Goal: Task Accomplishment & Management: Use online tool/utility

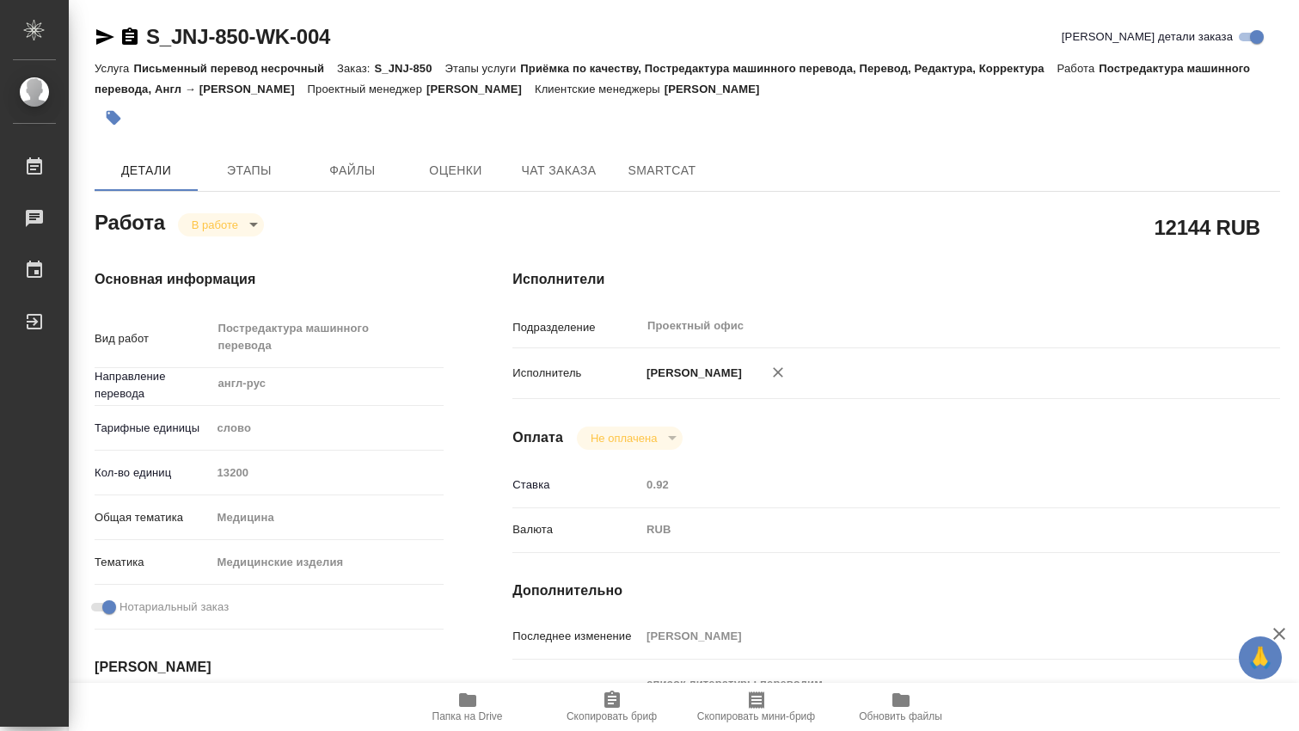
click at [464, 697] on icon "button" at bounding box center [467, 700] width 17 height 14
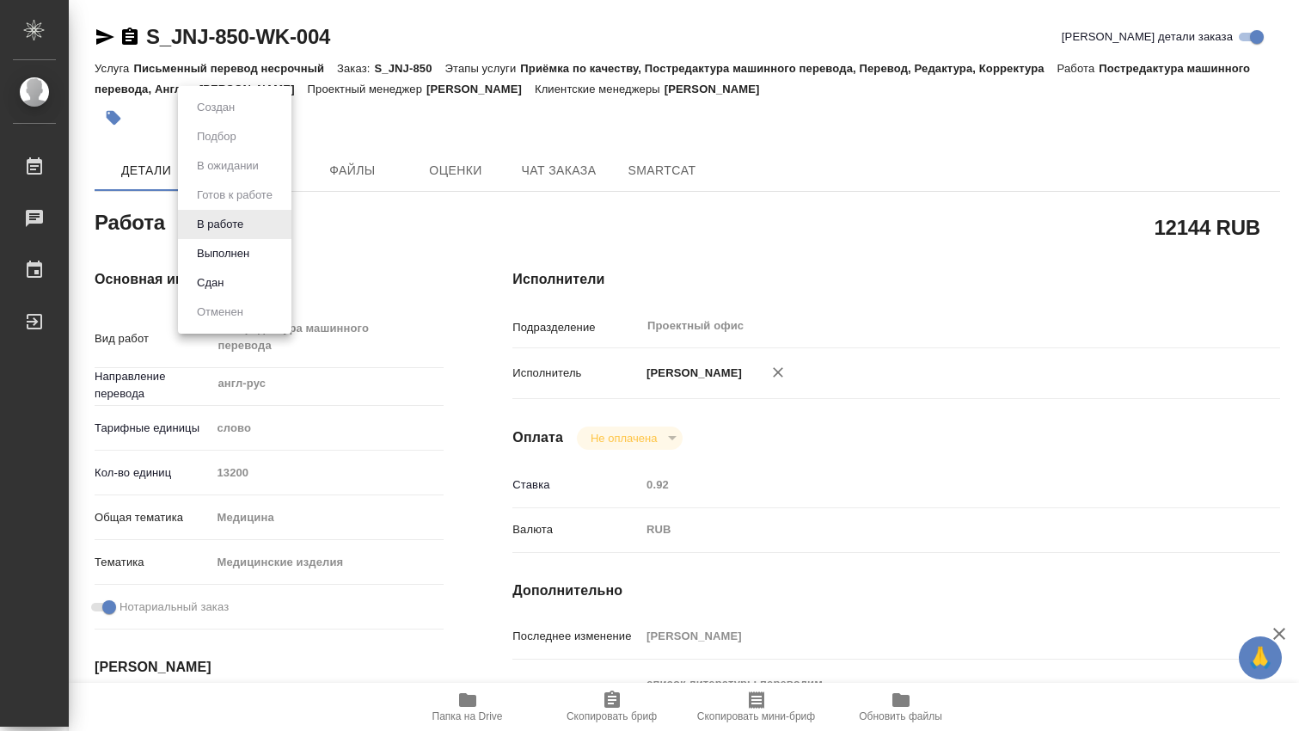
click at [249, 229] on body "🙏 .cls-1 fill:#fff; AWATERA Dmitrieva Olga Работы 0 Чаты График Выйти S_JNJ-850…" at bounding box center [649, 365] width 1299 height 731
click at [221, 253] on button "Выполнен" at bounding box center [223, 253] width 63 height 19
type textarea "x"
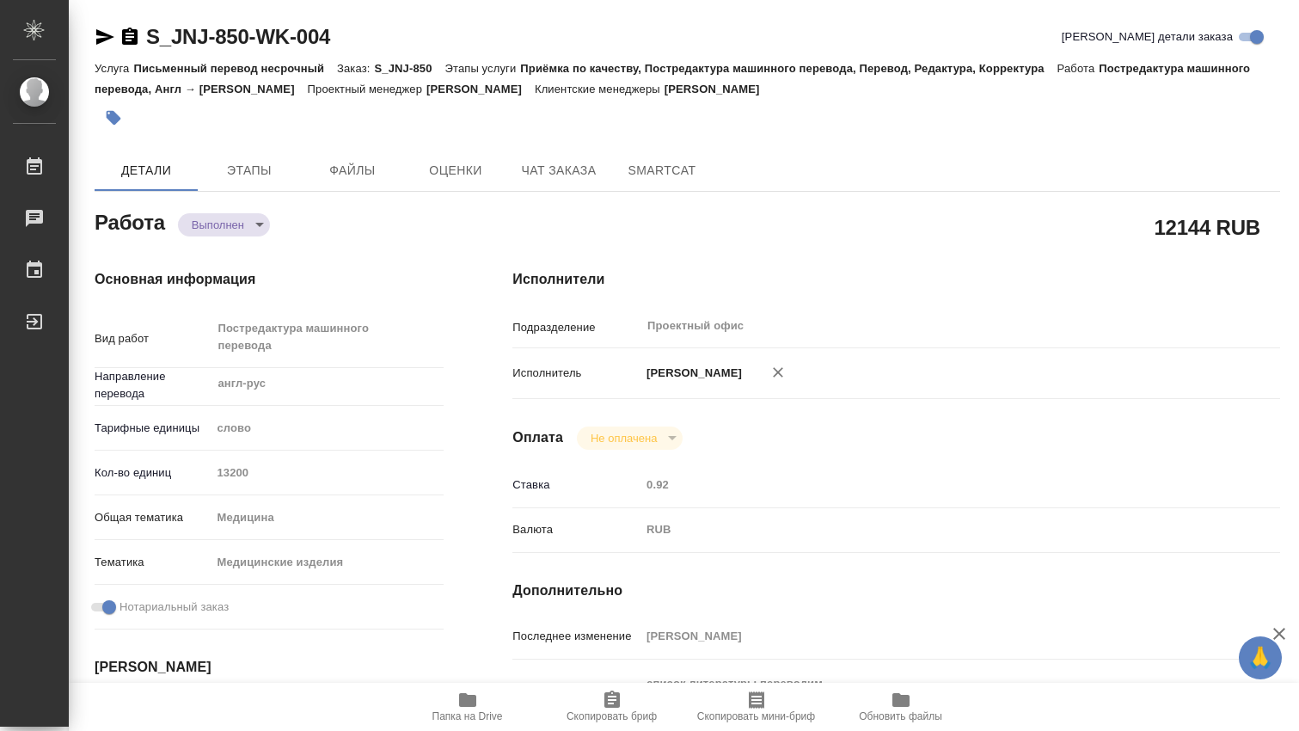
type textarea "x"
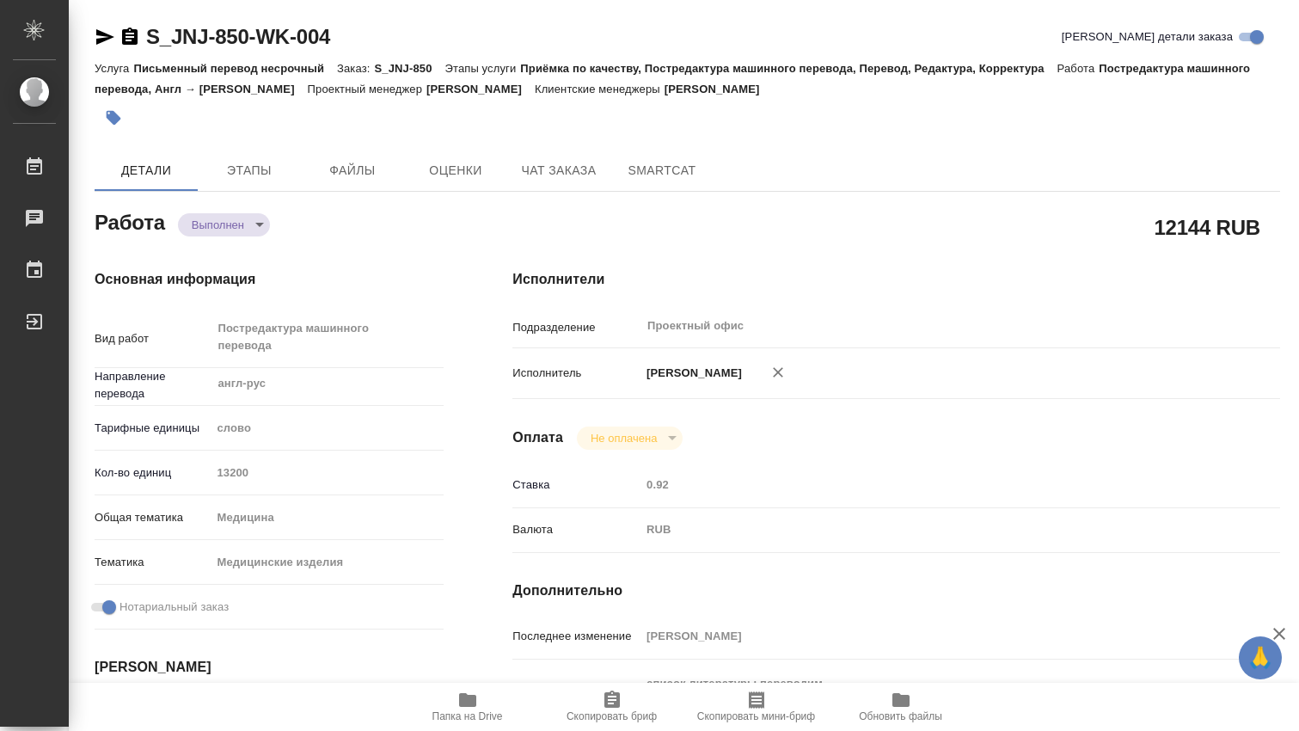
type textarea "x"
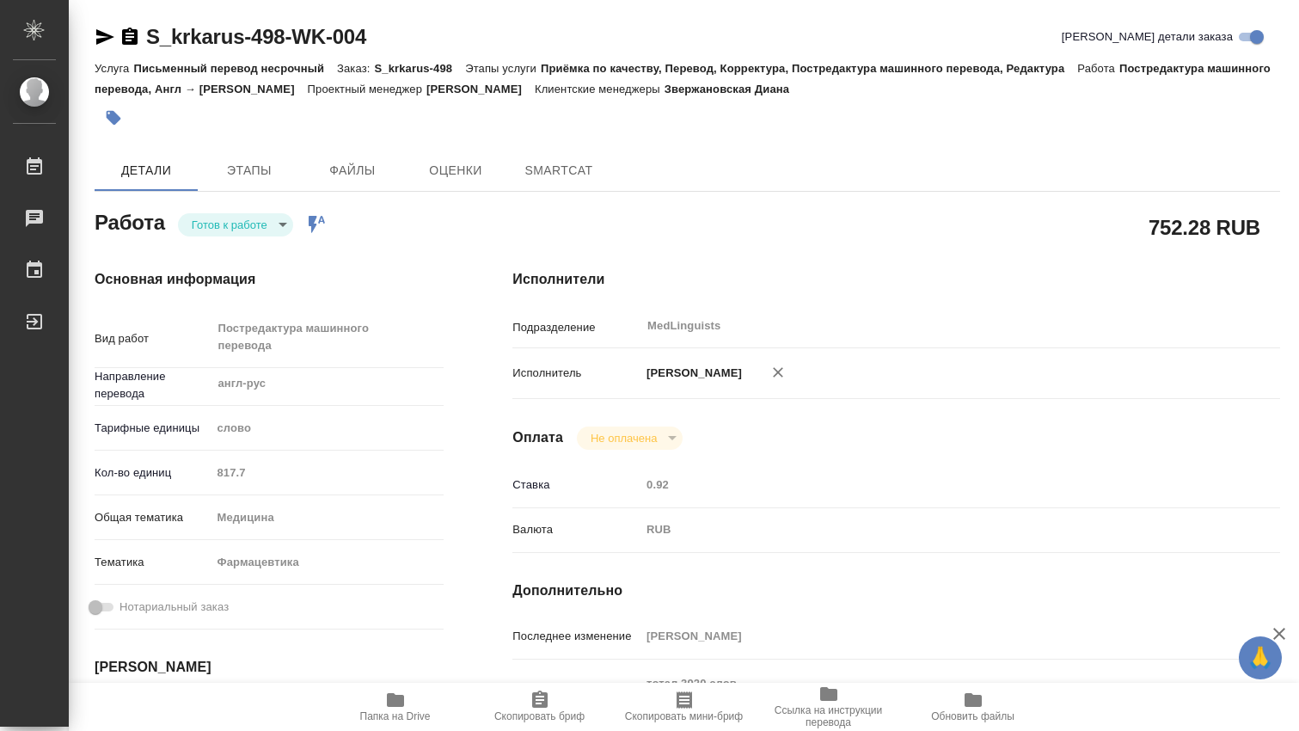
type textarea "x"
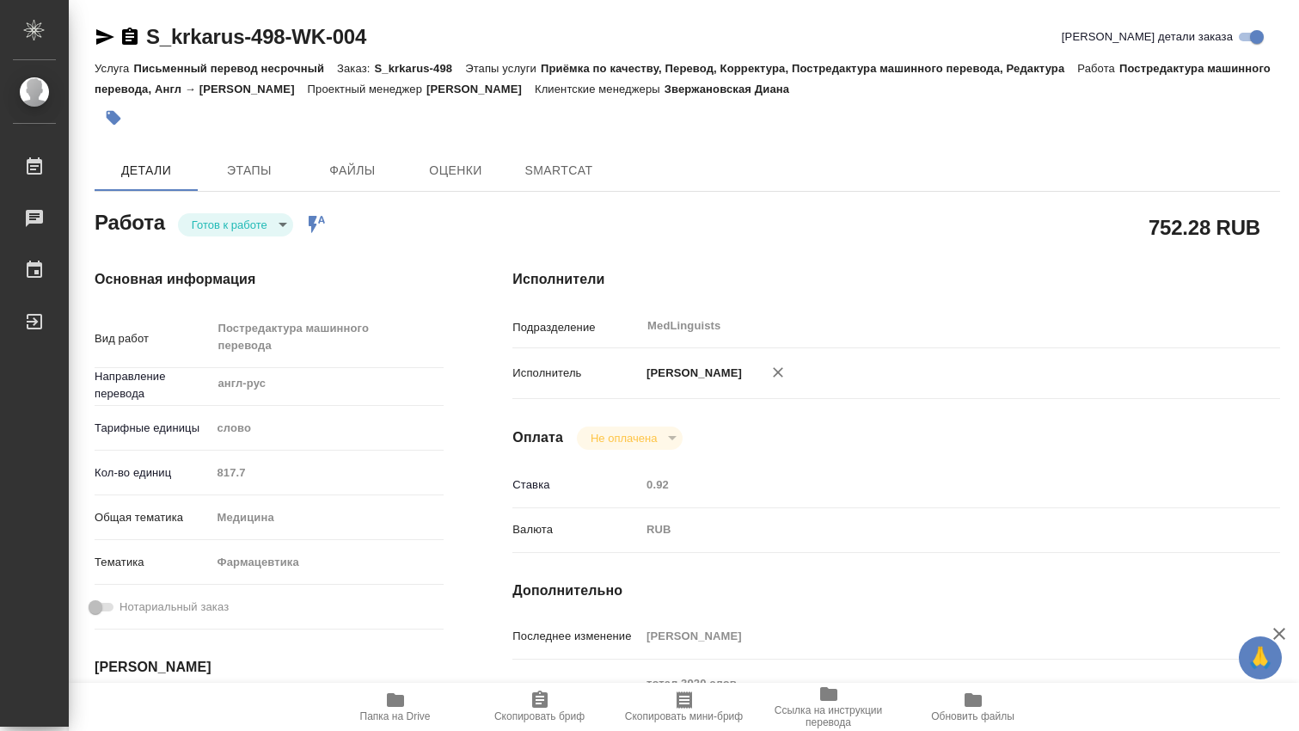
type textarea "x"
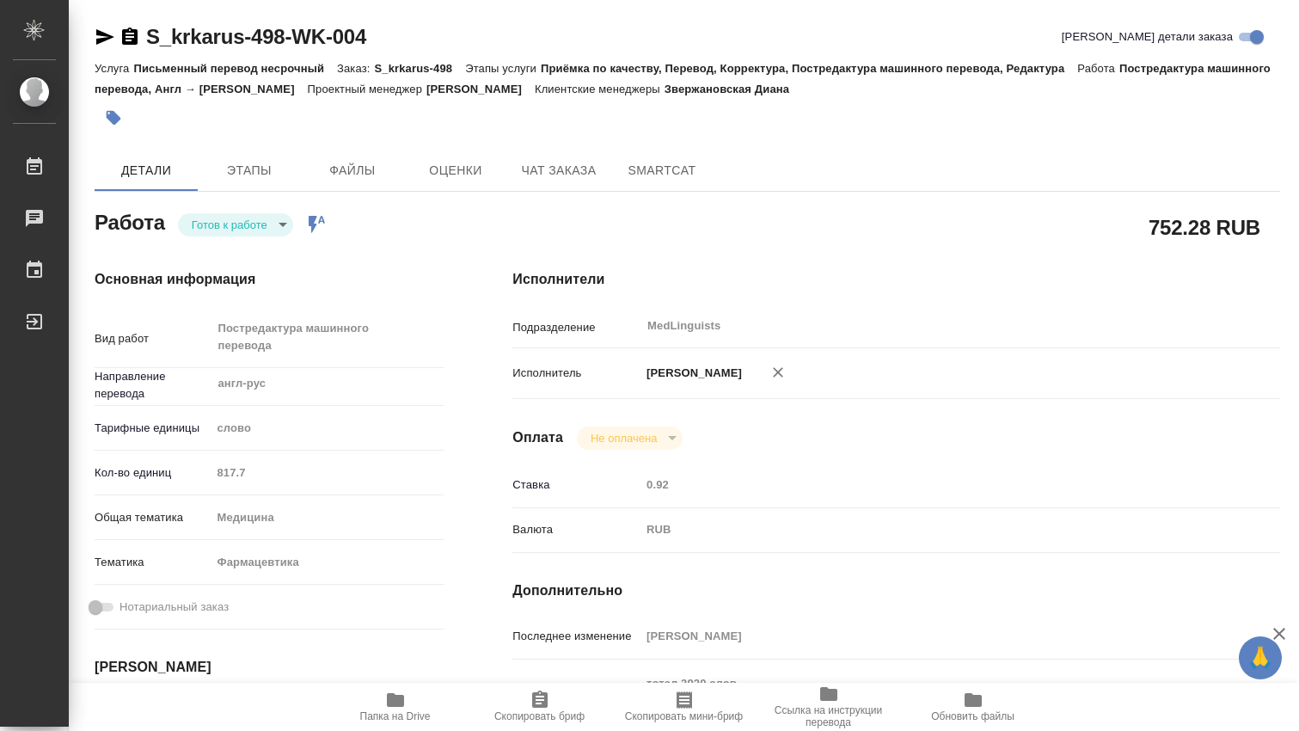
type textarea "x"
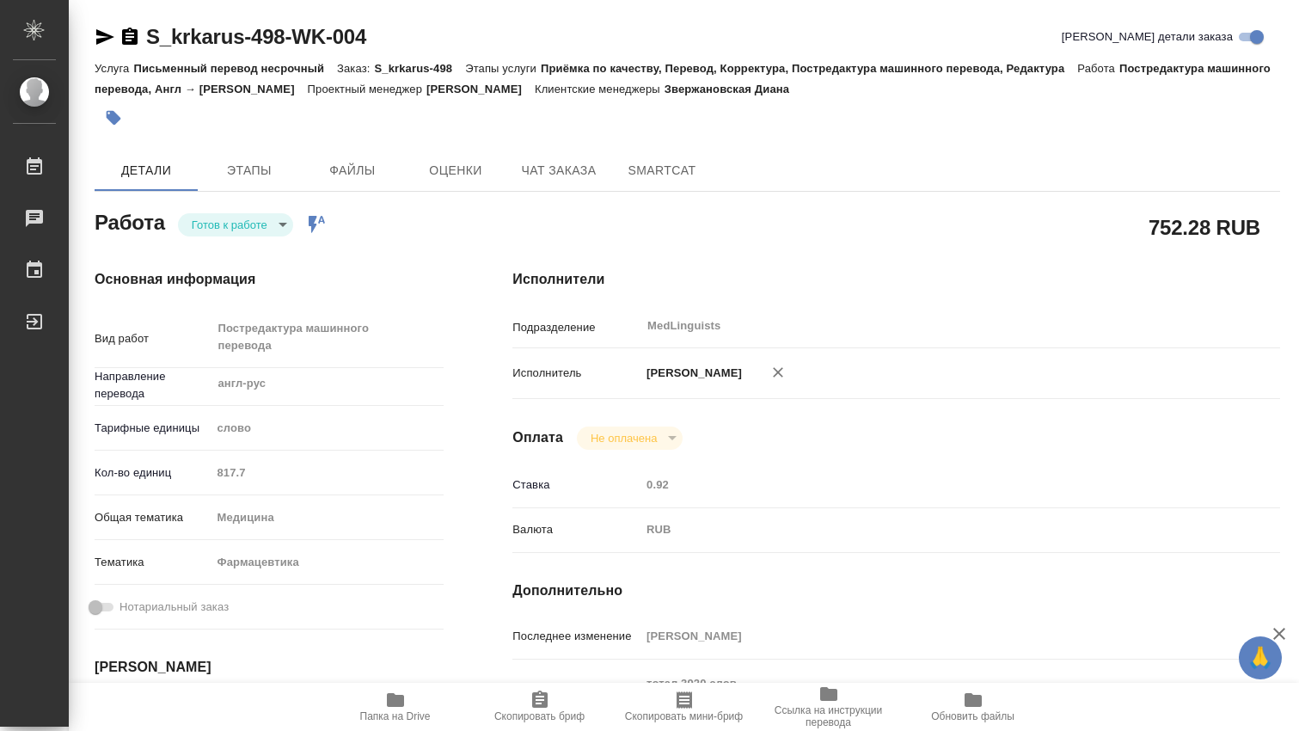
type textarea "x"
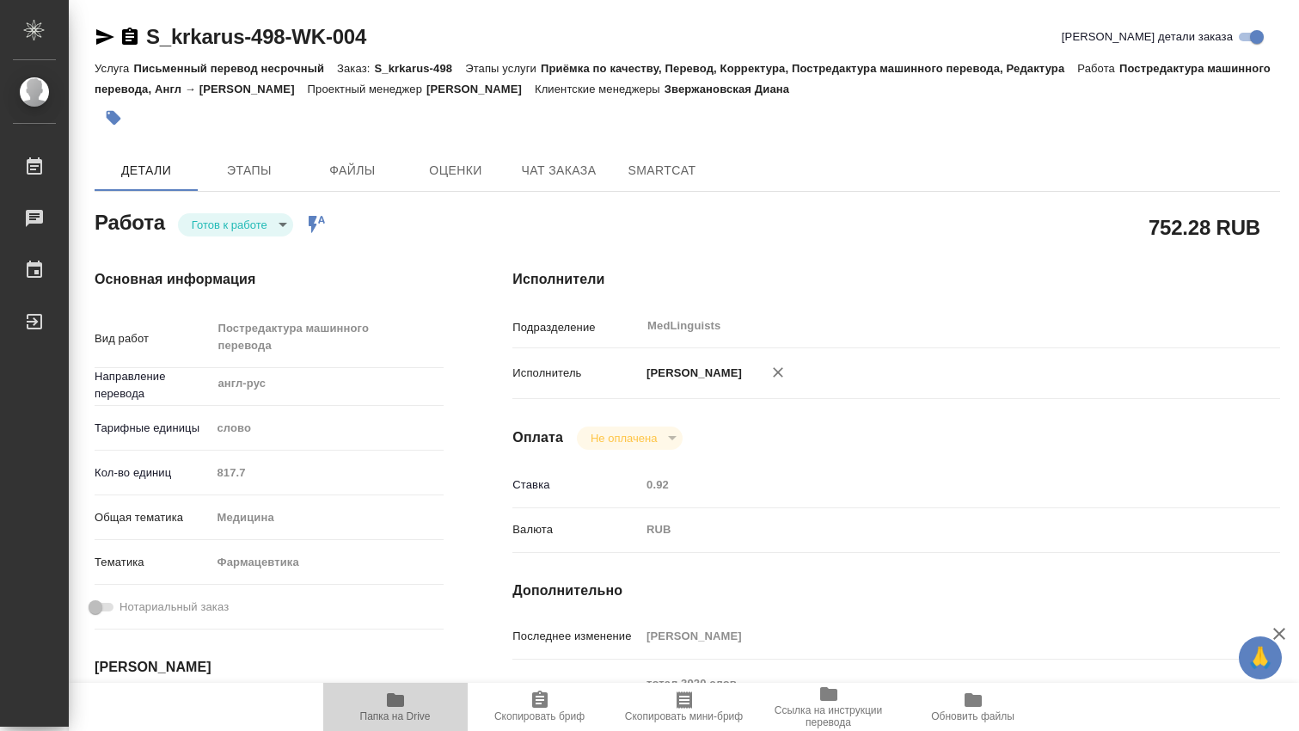
click at [398, 708] on icon "button" at bounding box center [395, 700] width 21 height 21
